Goal: Task Accomplishment & Management: Manage account settings

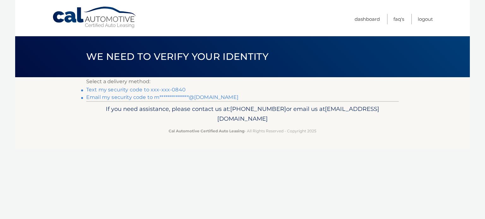
click at [110, 90] on link "Text my security code to xxx-xxx-0840" at bounding box center [135, 90] width 99 height 6
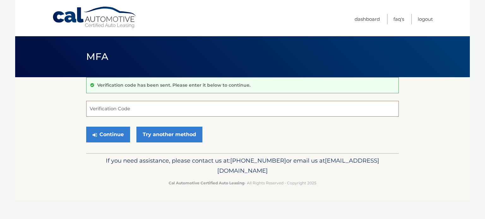
click at [122, 111] on input "Verification Code" at bounding box center [242, 109] width 312 height 16
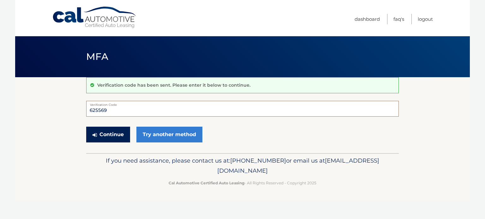
type input "625569"
click at [103, 136] on button "Continue" at bounding box center [108, 135] width 44 height 16
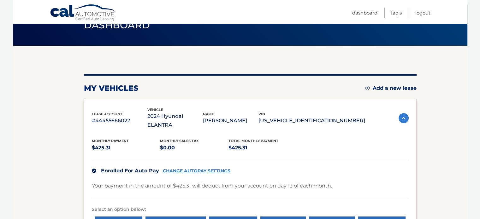
scroll to position [138, 0]
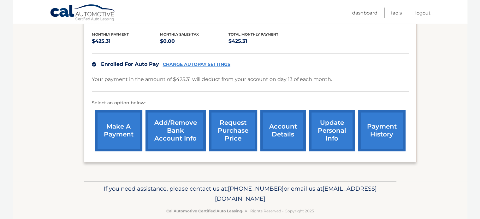
click at [387, 113] on link "payment history" at bounding box center [381, 130] width 47 height 41
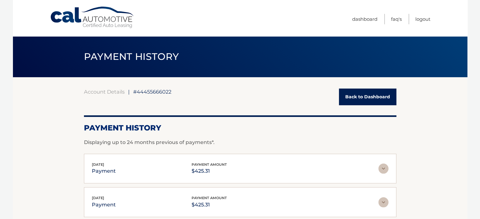
click at [382, 167] on img at bounding box center [383, 169] width 10 height 10
click at [381, 167] on img at bounding box center [383, 169] width 10 height 10
click at [382, 169] on img at bounding box center [383, 169] width 10 height 10
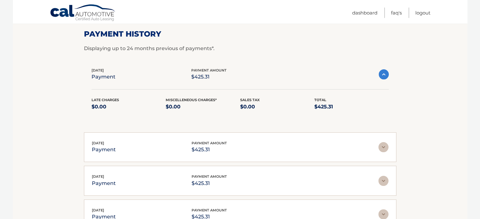
scroll to position [95, 0]
click at [386, 72] on img at bounding box center [384, 74] width 10 height 10
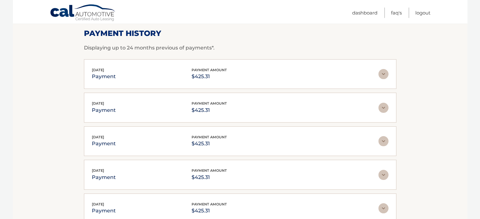
click at [386, 72] on img at bounding box center [383, 74] width 10 height 10
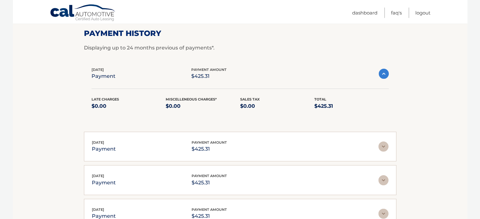
click at [386, 72] on img at bounding box center [384, 74] width 10 height 10
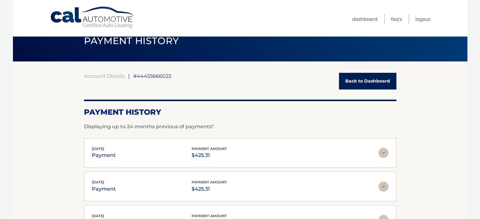
scroll to position [0, 0]
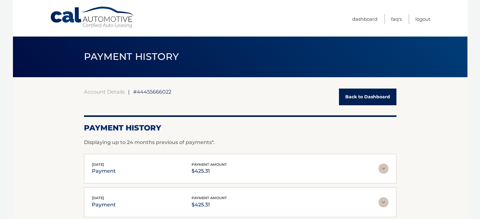
click at [377, 99] on link "Back to Dashboard" at bounding box center [367, 97] width 57 height 17
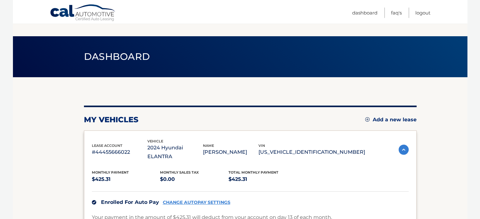
scroll to position [138, 0]
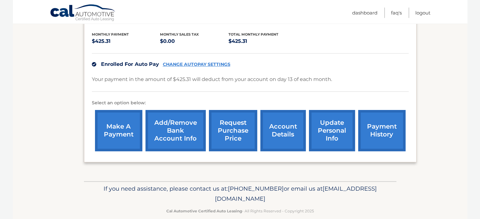
click at [116, 117] on link "make a payment" at bounding box center [118, 130] width 47 height 41
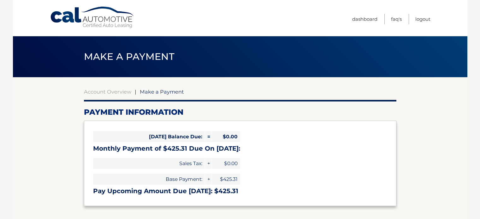
select select "Y2MzMmU4NjktMDA3ZS00ZTI5LTkwZDMtNDMwZDIxYTU2YTgz"
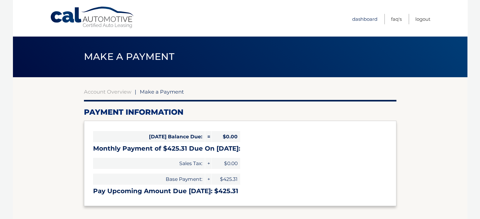
click at [364, 19] on link "Dashboard" at bounding box center [364, 19] width 25 height 10
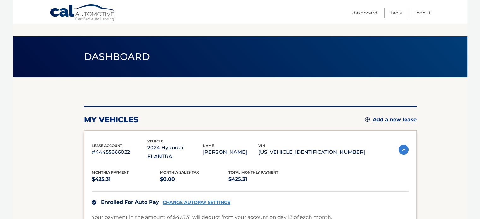
scroll to position [126, 0]
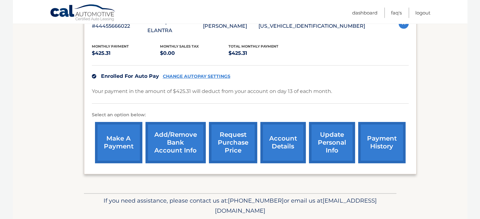
click at [282, 131] on link "account details" at bounding box center [282, 142] width 45 height 41
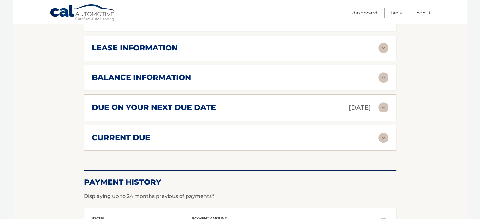
scroll to position [444, 0]
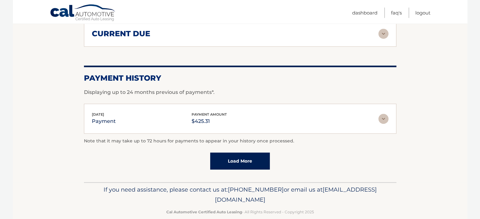
click at [382, 114] on img at bounding box center [383, 119] width 10 height 10
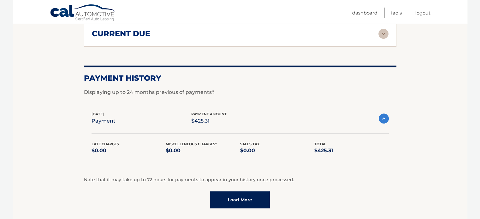
click at [382, 114] on img at bounding box center [384, 119] width 10 height 10
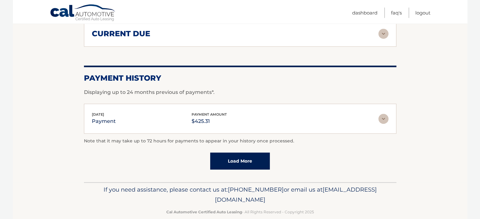
click at [382, 114] on img at bounding box center [383, 119] width 10 height 10
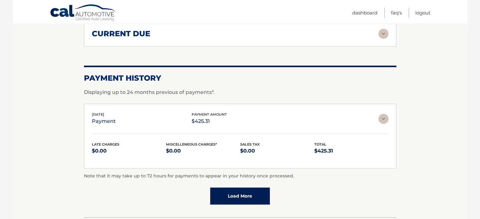
click at [382, 114] on img at bounding box center [383, 119] width 10 height 10
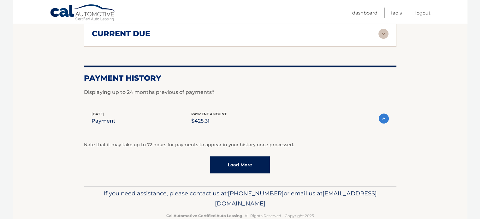
click at [382, 114] on img at bounding box center [384, 119] width 10 height 10
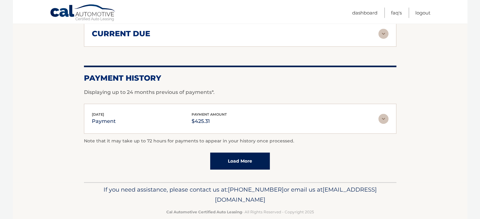
click at [380, 114] on img at bounding box center [383, 119] width 10 height 10
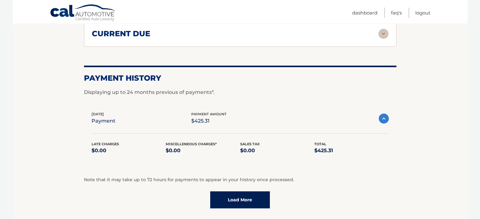
click at [385, 114] on img at bounding box center [384, 119] width 10 height 10
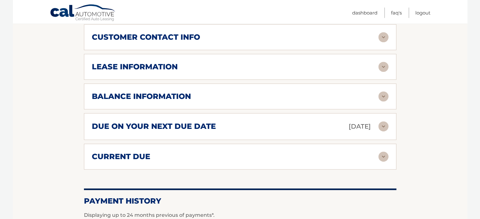
scroll to position [317, 0]
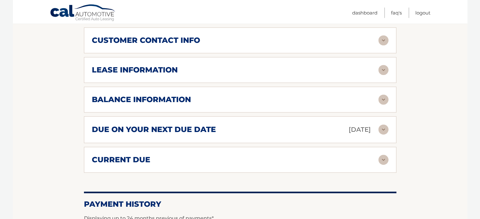
click at [379, 155] on img at bounding box center [383, 160] width 10 height 10
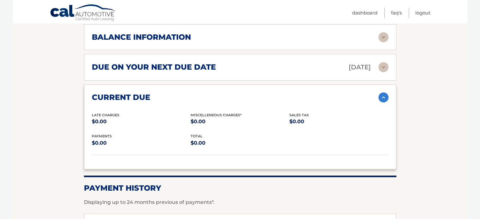
scroll to position [381, 0]
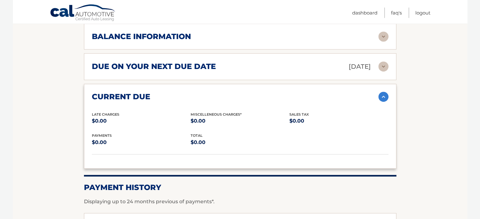
click at [384, 92] on img at bounding box center [383, 97] width 10 height 10
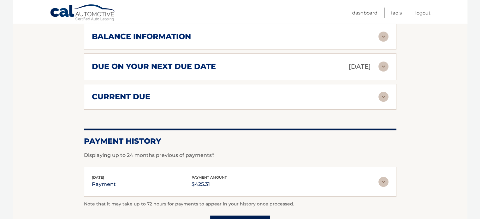
click at [386, 62] on img at bounding box center [383, 67] width 10 height 10
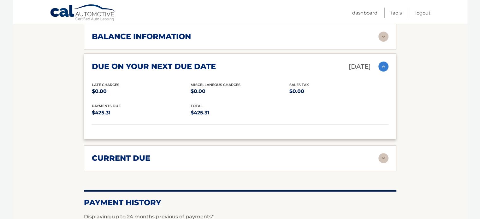
click at [383, 62] on img at bounding box center [383, 67] width 10 height 10
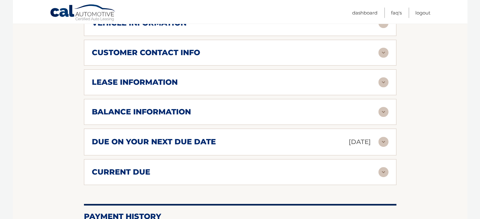
scroll to position [286, 0]
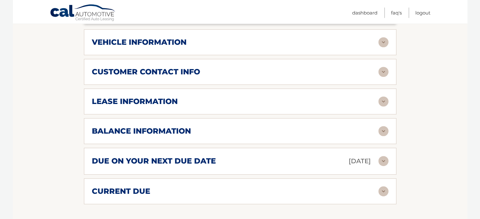
click at [385, 126] on img at bounding box center [383, 131] width 10 height 10
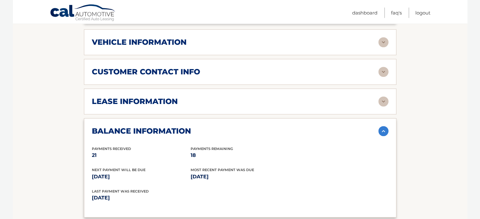
click at [385, 126] on img at bounding box center [383, 131] width 10 height 10
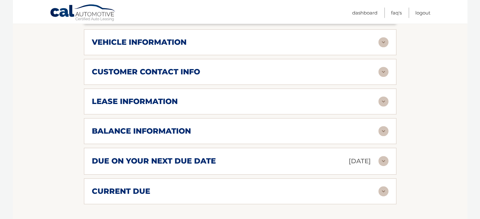
click at [383, 97] on img at bounding box center [383, 102] width 10 height 10
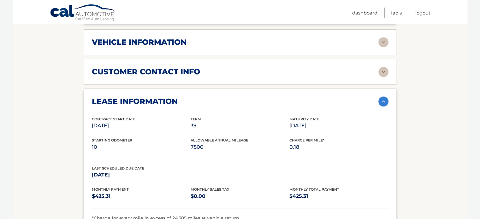
click at [383, 97] on img at bounding box center [383, 102] width 10 height 10
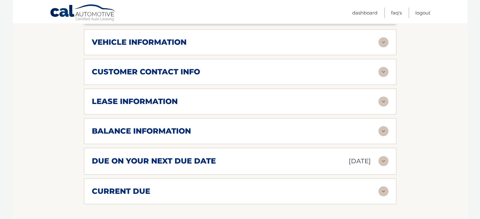
click at [381, 126] on img at bounding box center [383, 131] width 10 height 10
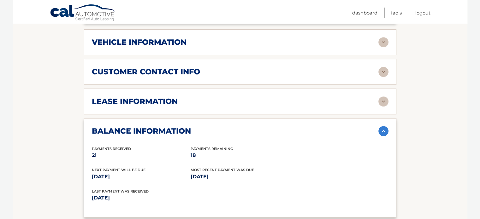
click at [381, 126] on img at bounding box center [383, 131] width 10 height 10
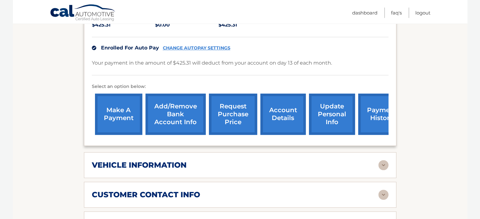
scroll to position [160, 0]
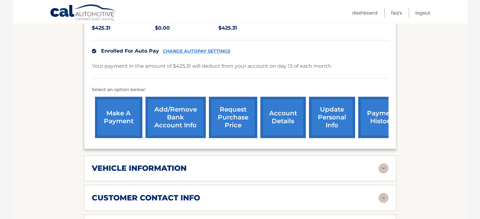
click at [382, 163] on img at bounding box center [383, 168] width 10 height 10
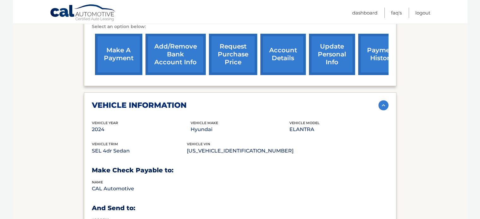
scroll to position [286, 0]
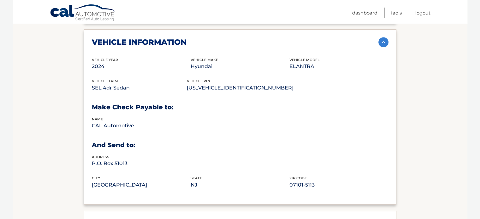
click at [381, 37] on img at bounding box center [383, 42] width 10 height 10
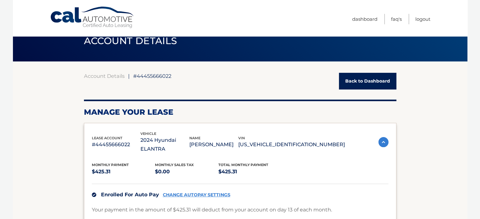
scroll to position [0, 0]
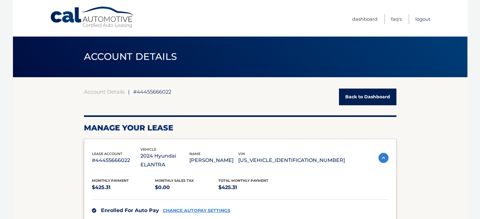
click at [417, 17] on link "Logout" at bounding box center [422, 19] width 15 height 10
